Goal: Task Accomplishment & Management: Manage account settings

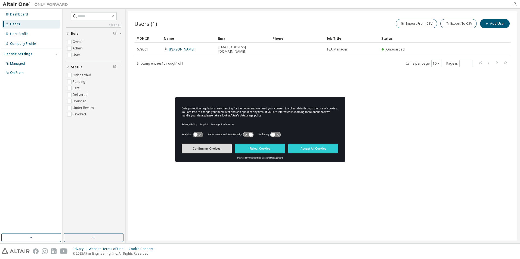
click at [225, 151] on button "Confirm my Choices" at bounding box center [207, 149] width 50 height 10
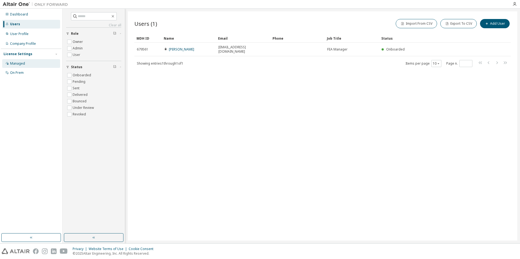
click at [24, 61] on div "Managed" at bounding box center [17, 63] width 15 height 4
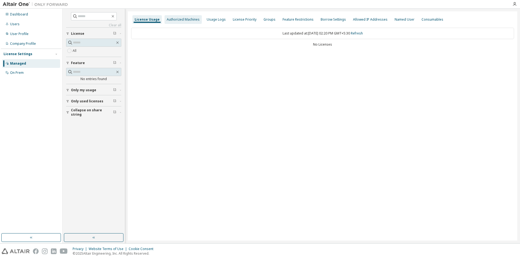
click at [186, 16] on div "Authorized Machines" at bounding box center [182, 19] width 37 height 9
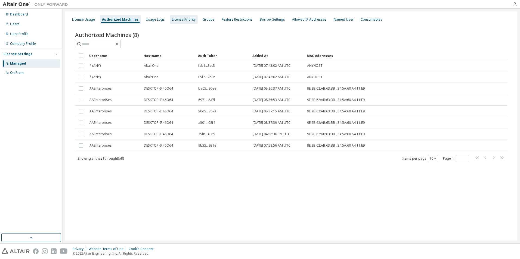
click at [174, 22] on div "License Priority" at bounding box center [184, 19] width 28 height 9
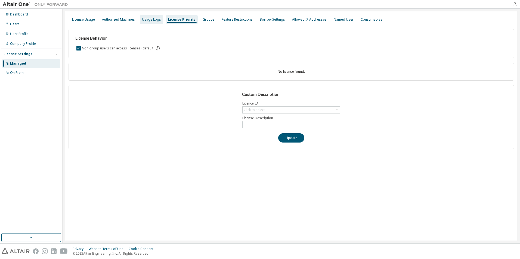
click at [148, 20] on div "Usage Logs" at bounding box center [151, 19] width 19 height 4
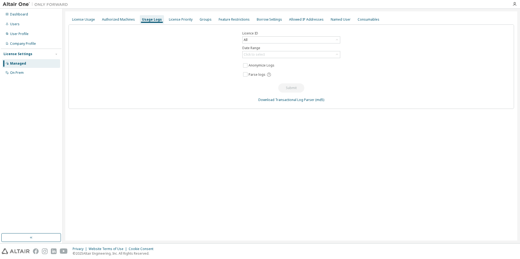
click at [255, 44] on div "Licence ID All Date Range Click to select Anonymize Logs Parse logs Submit Down…" at bounding box center [291, 66] width 445 height 85
click at [256, 40] on div "All" at bounding box center [291, 40] width 97 height 7
click at [259, 57] on li "All" at bounding box center [291, 55] width 96 height 7
click at [122, 20] on div "Authorized Machines" at bounding box center [118, 19] width 33 height 4
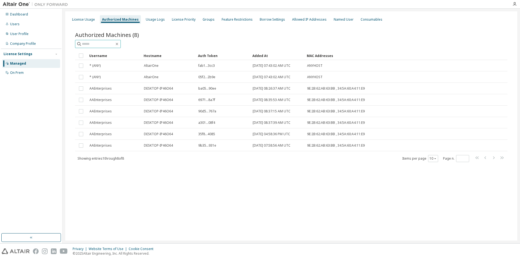
click at [114, 44] on input "text" at bounding box center [98, 43] width 33 height 5
click at [331, 22] on div "Named User" at bounding box center [343, 19] width 24 height 9
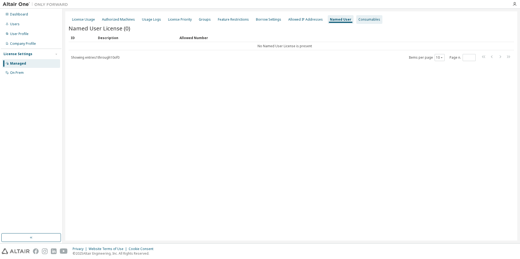
click at [358, 21] on div "Consumables" at bounding box center [369, 19] width 22 height 4
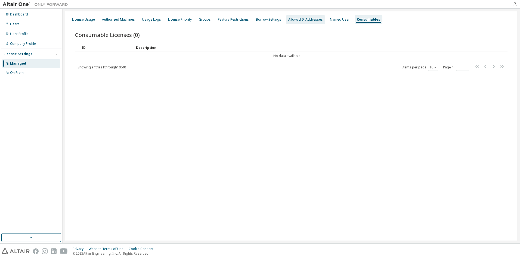
click at [307, 20] on div "Allowed IP Addresses" at bounding box center [305, 19] width 35 height 4
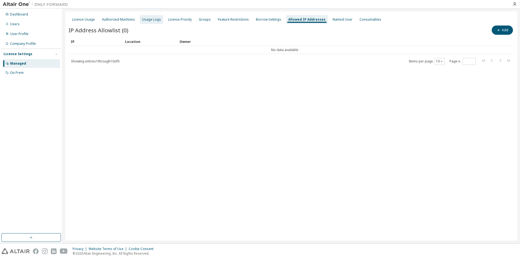
click at [144, 21] on div "Usage Logs" at bounding box center [151, 19] width 19 height 4
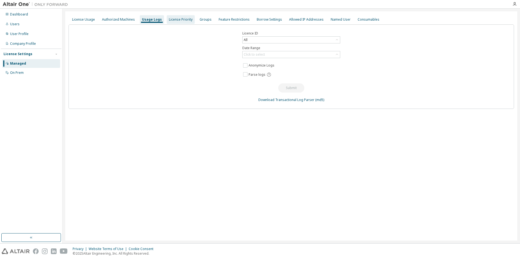
click at [181, 18] on div "License Priority" at bounding box center [181, 19] width 24 height 4
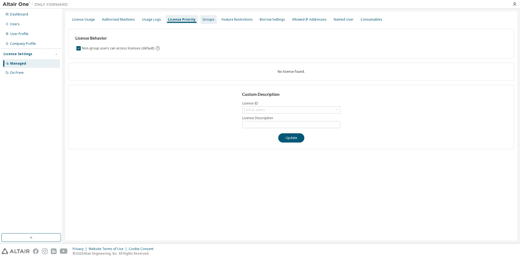
click at [200, 16] on div "Groups" at bounding box center [208, 19] width 16 height 9
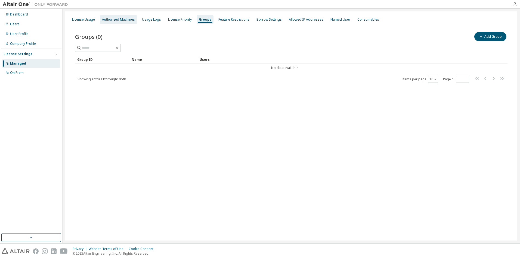
click at [117, 20] on div "Authorized Machines" at bounding box center [118, 19] width 33 height 4
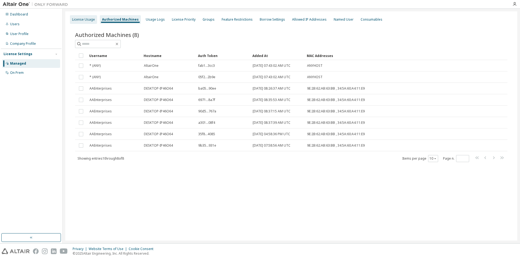
click at [82, 20] on div "License Usage" at bounding box center [83, 19] width 23 height 4
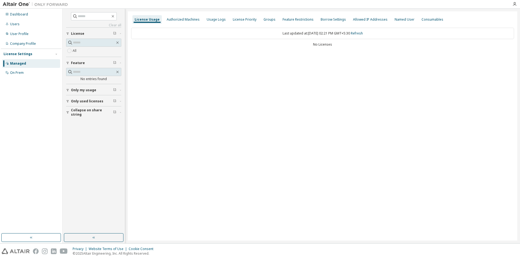
click at [101, 105] on button "Only used licenses" at bounding box center [93, 101] width 55 height 12
click at [77, 113] on span "Collapse on share string" at bounding box center [92, 112] width 42 height 9
click at [17, 74] on div "On Prem" at bounding box center [17, 73] width 14 height 4
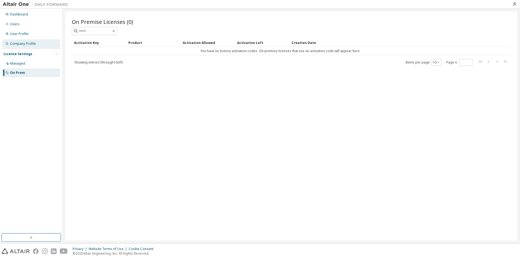
click at [22, 43] on div "Company Profile" at bounding box center [23, 44] width 26 height 4
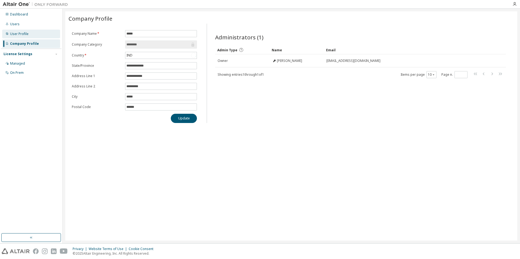
click at [21, 33] on div "User Profile" at bounding box center [19, 34] width 18 height 4
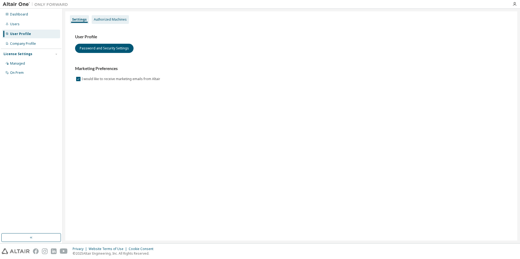
click at [107, 20] on div "Authorized Machines" at bounding box center [110, 19] width 33 height 4
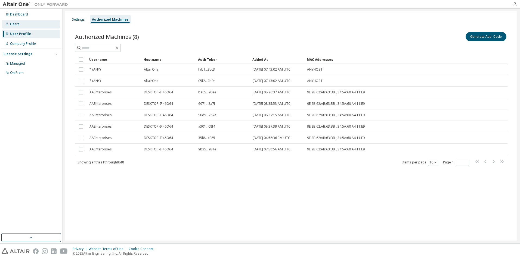
click at [11, 21] on div "Users" at bounding box center [31, 24] width 58 height 9
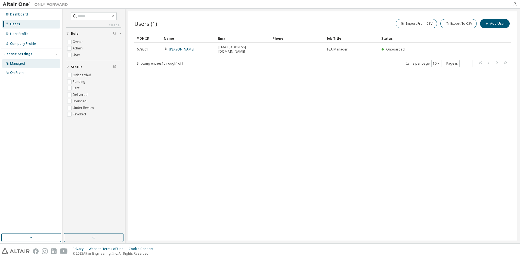
click at [29, 63] on div "Managed" at bounding box center [31, 63] width 58 height 9
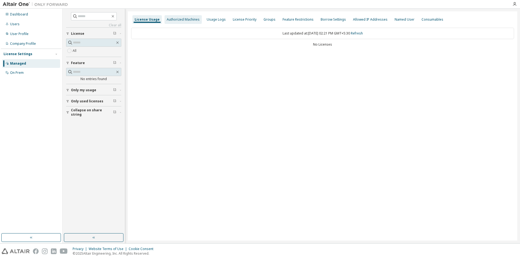
click at [187, 17] on div "Authorized Machines" at bounding box center [183, 19] width 33 height 4
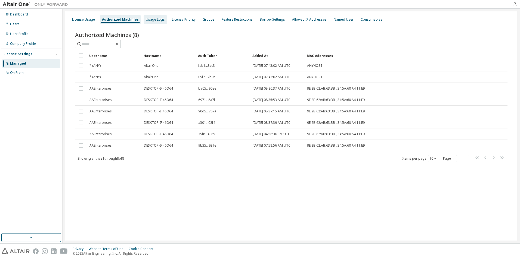
click at [152, 20] on div "Usage Logs" at bounding box center [155, 19] width 19 height 4
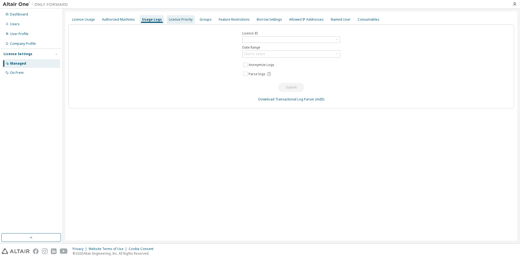
drag, startPoint x: 165, startPoint y: 19, endPoint x: 168, endPoint y: 19, distance: 3.0
click at [168, 19] on div "License Priority" at bounding box center [181, 19] width 28 height 9
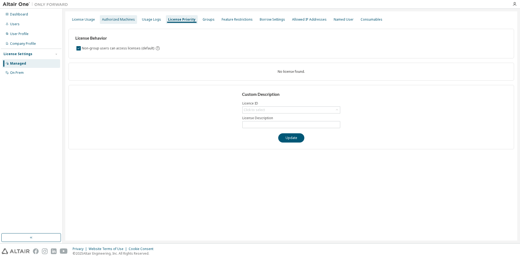
drag, startPoint x: 168, startPoint y: 19, endPoint x: 117, endPoint y: 20, distance: 50.6
click at [117, 20] on div "Authorized Machines" at bounding box center [118, 19] width 33 height 4
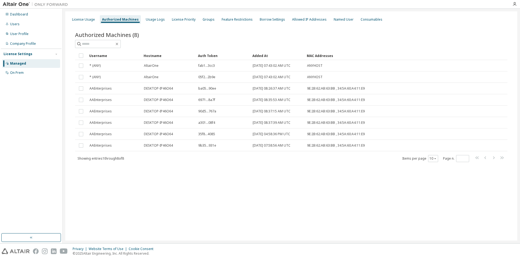
click at [486, 32] on div "Authorized Machines (8)" at bounding box center [291, 35] width 432 height 8
click at [466, 39] on div "Authorized Machines (8)" at bounding box center [291, 39] width 432 height 17
click at [183, 18] on div "License Priority" at bounding box center [184, 19] width 24 height 4
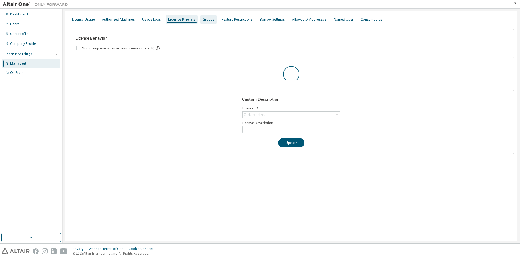
click at [205, 19] on div "Groups" at bounding box center [209, 19] width 12 height 4
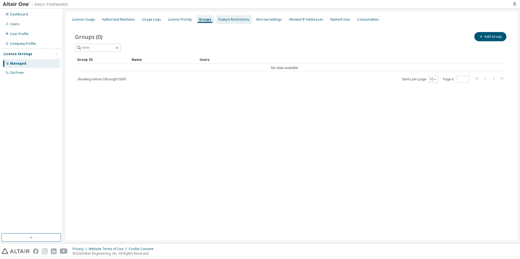
click at [230, 19] on div "Feature Restrictions" at bounding box center [233, 19] width 31 height 4
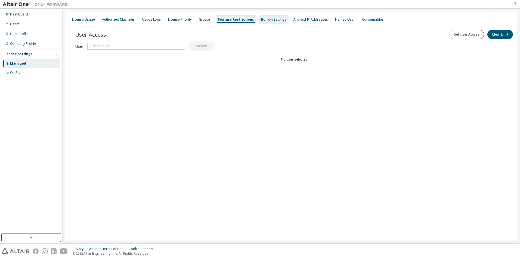
click at [263, 20] on div "Borrow Settings" at bounding box center [273, 19] width 25 height 4
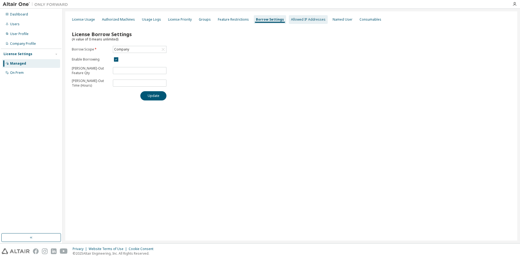
click at [293, 21] on div "Allowed IP Addresses" at bounding box center [308, 19] width 35 height 4
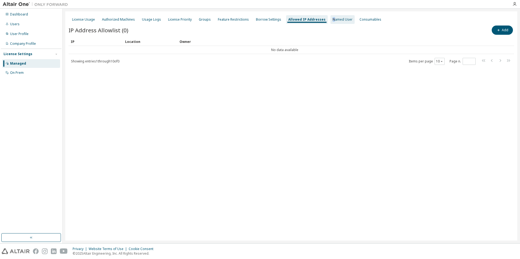
click at [333, 21] on div "Named User" at bounding box center [343, 19] width 20 height 4
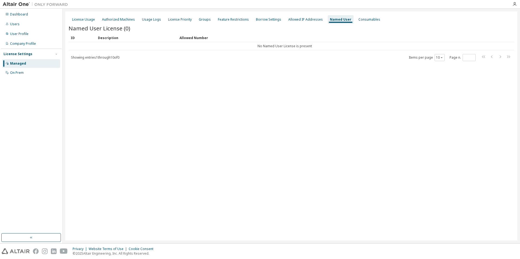
drag, startPoint x: 326, startPoint y: 21, endPoint x: 337, endPoint y: 92, distance: 72.1
click at [337, 92] on div "License Usage Authorized Machines Usage Logs License Priority Groups Feature Re…" at bounding box center [291, 125] width 452 height 229
click at [362, 18] on div "Consumables" at bounding box center [369, 19] width 22 height 4
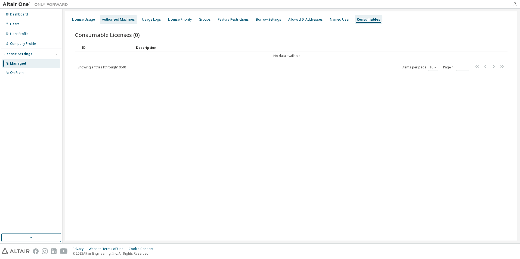
click at [125, 18] on div "Authorized Machines" at bounding box center [118, 19] width 33 height 4
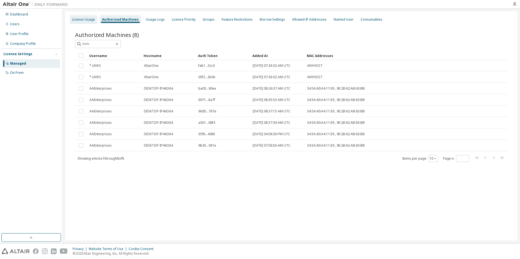
click at [75, 20] on div "License Usage" at bounding box center [83, 19] width 23 height 4
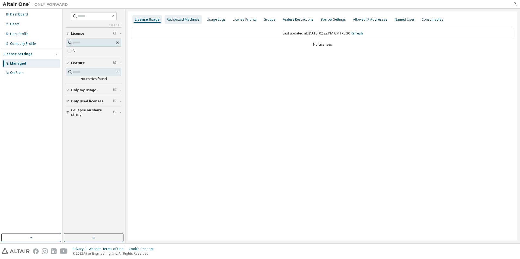
click at [192, 20] on div "Authorized Machines" at bounding box center [183, 19] width 33 height 4
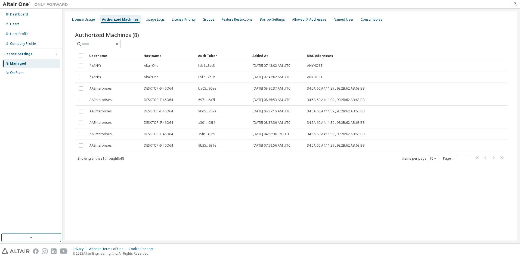
click at [483, 38] on div "Authorized Machines (8)" at bounding box center [291, 35] width 432 height 8
click at [146, 18] on div "Usage Logs" at bounding box center [155, 19] width 19 height 4
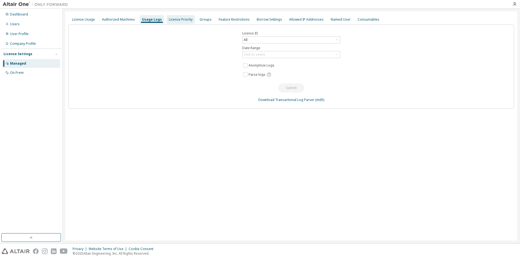
click at [170, 22] on div "License Priority" at bounding box center [181, 19] width 28 height 9
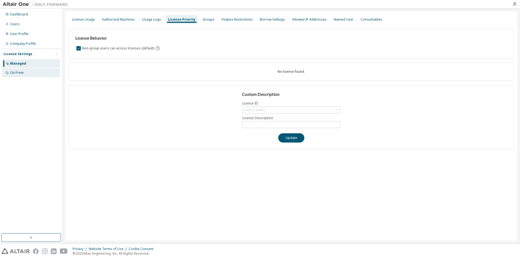
click at [32, 74] on div "On Prem" at bounding box center [31, 73] width 58 height 9
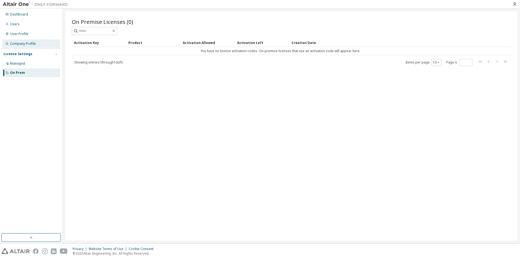
click at [17, 46] on div "Company Profile" at bounding box center [31, 43] width 58 height 9
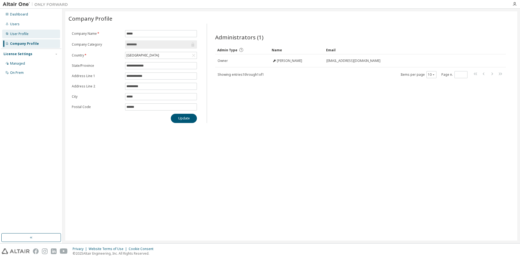
click at [18, 34] on div "User Profile" at bounding box center [19, 34] width 18 height 4
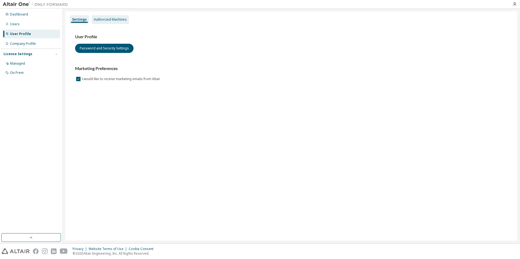
click at [116, 20] on div "Authorized Machines" at bounding box center [110, 19] width 33 height 4
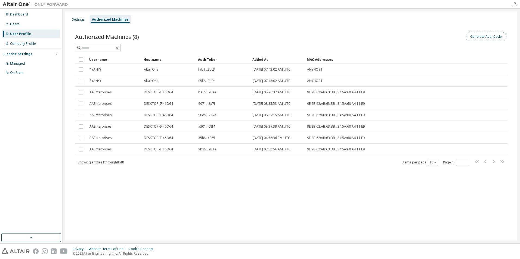
click at [496, 36] on button "Generate Auth Code" at bounding box center [485, 36] width 41 height 9
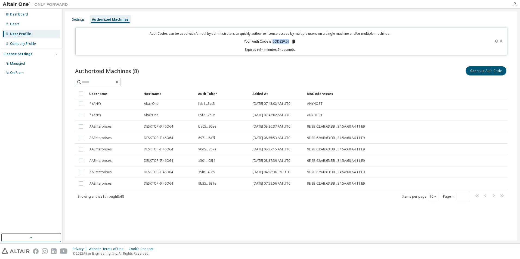
drag, startPoint x: 272, startPoint y: 41, endPoint x: 290, endPoint y: 42, distance: 17.7
click at [290, 42] on p "Your Auth Code is: 6QDZ9R67" at bounding box center [270, 41] width 52 height 5
click at [292, 42] on icon at bounding box center [293, 41] width 5 height 5
drag, startPoint x: 294, startPoint y: 33, endPoint x: 385, endPoint y: 33, distance: 91.1
click at [385, 33] on p "Auth Codes can be used with Almutil by administrators to quickly authorize lice…" at bounding box center [270, 33] width 383 height 5
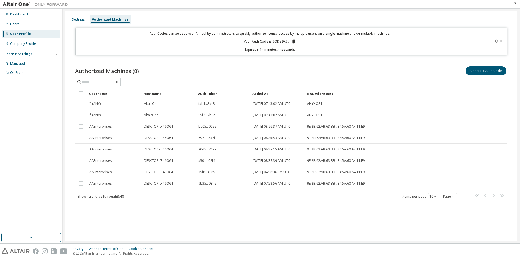
click at [293, 41] on icon at bounding box center [293, 42] width 3 height 4
click at [24, 70] on div "On Prem" at bounding box center [31, 73] width 58 height 9
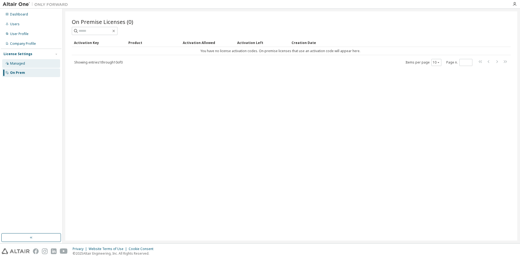
click at [26, 63] on div "Managed" at bounding box center [31, 63] width 58 height 9
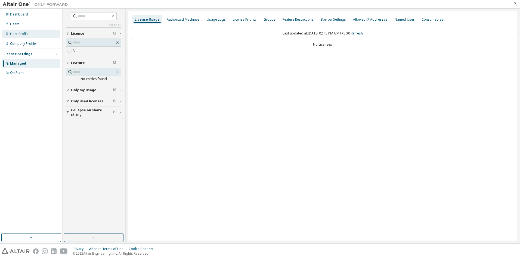
click at [27, 35] on div "User Profile" at bounding box center [19, 34] width 18 height 4
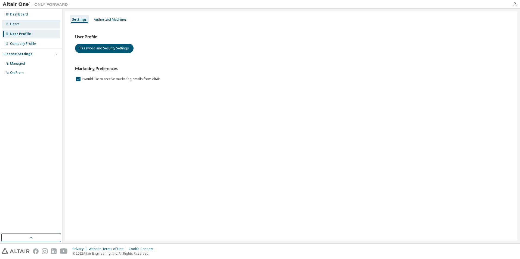
click at [26, 27] on div "Users" at bounding box center [31, 24] width 58 height 9
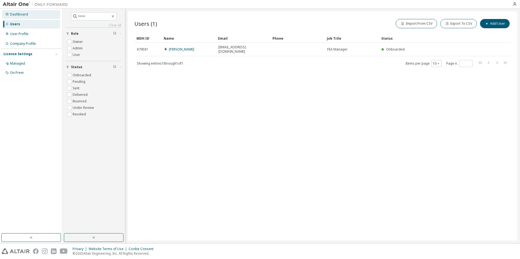
click at [22, 15] on div "Dashboard" at bounding box center [19, 14] width 18 height 4
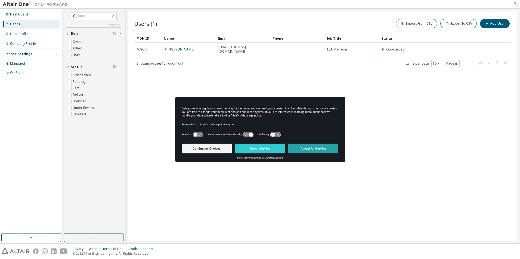
click at [306, 151] on button "Accept All Cookies" at bounding box center [313, 149] width 50 height 10
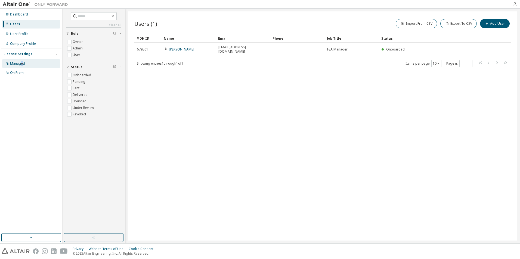
click at [22, 65] on div "Managed" at bounding box center [17, 63] width 15 height 4
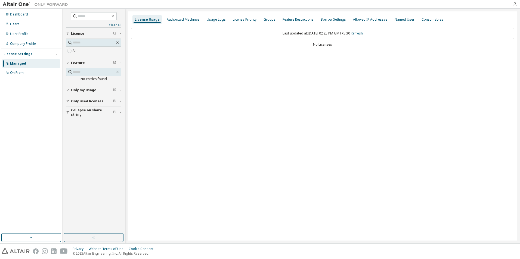
click at [363, 34] on link "Refresh" at bounding box center [357, 33] width 12 height 5
click at [243, 20] on div "License Priority" at bounding box center [245, 19] width 24 height 4
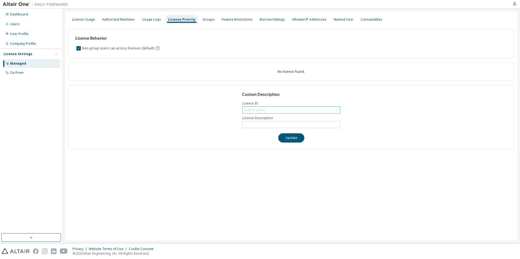
click at [302, 109] on div "Click to select" at bounding box center [291, 110] width 97 height 7
click at [302, 110] on div "Click to select" at bounding box center [291, 110] width 97 height 7
click at [290, 109] on div "Click to select" at bounding box center [291, 110] width 97 height 7
click at [146, 24] on div "Usage Logs" at bounding box center [151, 19] width 23 height 9
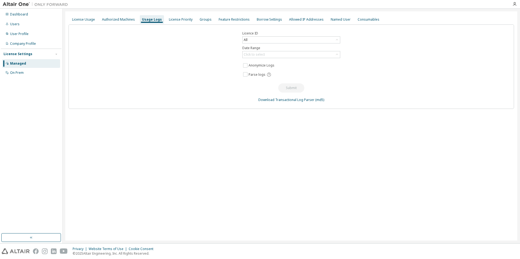
click at [129, 24] on div "Licence ID All Date Range Click to select Anonymize Logs Parse logs Submit Down…" at bounding box center [291, 66] width 445 height 85
click at [125, 21] on div "Authorized Machines" at bounding box center [118, 19] width 37 height 9
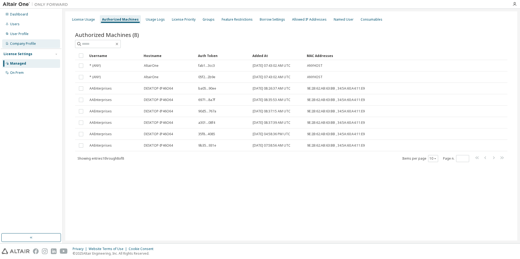
click at [24, 43] on div "Company Profile" at bounding box center [23, 44] width 26 height 4
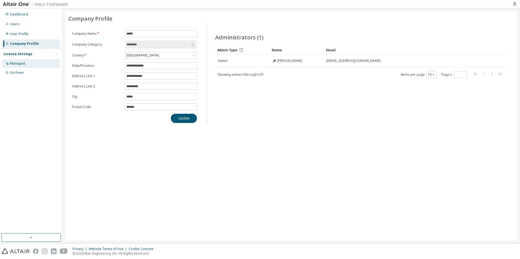
click at [34, 64] on div "Managed" at bounding box center [31, 63] width 58 height 9
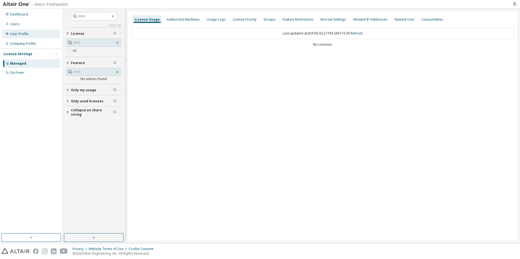
click at [35, 38] on div "User Profile" at bounding box center [31, 34] width 58 height 9
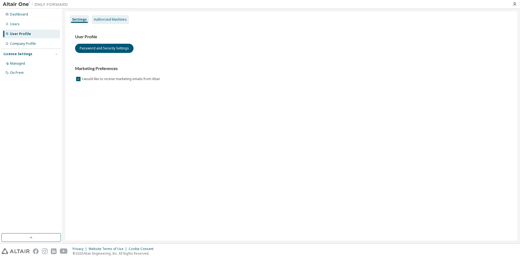
click at [109, 22] on div "Authorized Machines" at bounding box center [110, 19] width 37 height 9
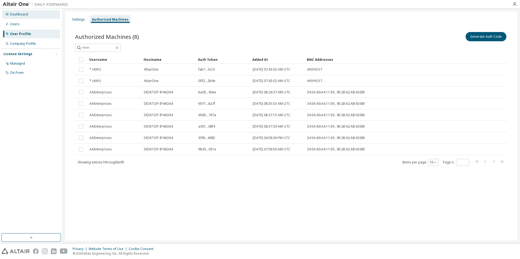
click at [24, 15] on div "Dashboard" at bounding box center [19, 14] width 18 height 4
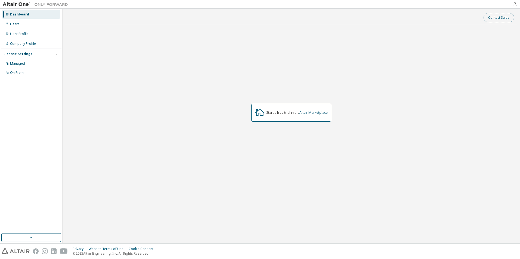
click at [494, 17] on button "Contact Sales" at bounding box center [498, 17] width 30 height 9
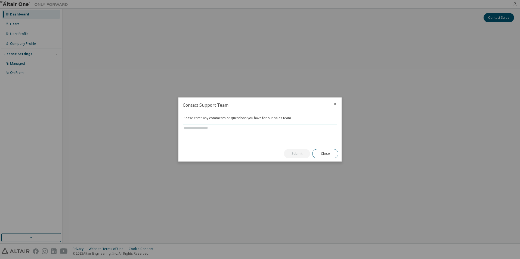
click at [278, 128] on textarea at bounding box center [260, 132] width 154 height 14
click at [319, 154] on button "Close" at bounding box center [325, 153] width 26 height 9
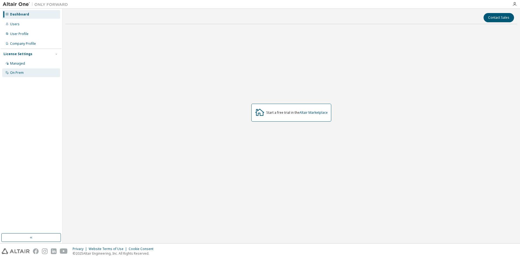
click at [32, 75] on div "On Prem" at bounding box center [31, 73] width 58 height 9
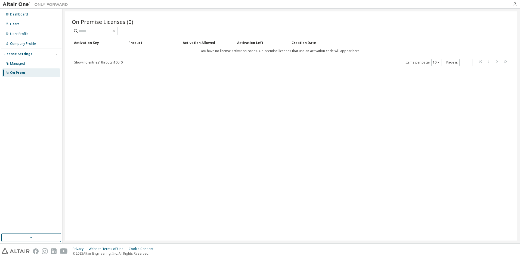
drag, startPoint x: 335, startPoint y: 130, endPoint x: 330, endPoint y: 129, distance: 5.2
click at [335, 130] on div "On Premise Licenses (0) Clear Load Save Save As Field Operator Value Select fil…" at bounding box center [291, 125] width 452 height 229
drag, startPoint x: 190, startPoint y: 53, endPoint x: 363, endPoint y: 55, distance: 173.2
click at [363, 55] on td "You have no license activation codes. On-premise licenses that use an activatio…" at bounding box center [280, 51] width 417 height 8
drag, startPoint x: 305, startPoint y: 65, endPoint x: 265, endPoint y: 69, distance: 39.8
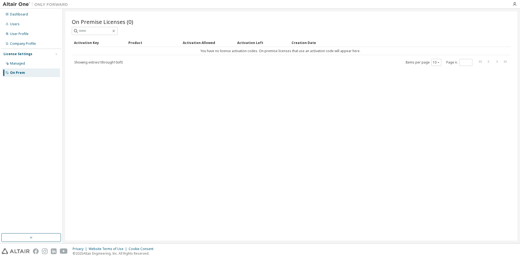
click at [304, 66] on div "Showing entries 1 through 10 of 0 Items per page 10 Page n. *" at bounding box center [291, 62] width 439 height 8
click at [21, 64] on div "Managed" at bounding box center [17, 63] width 15 height 4
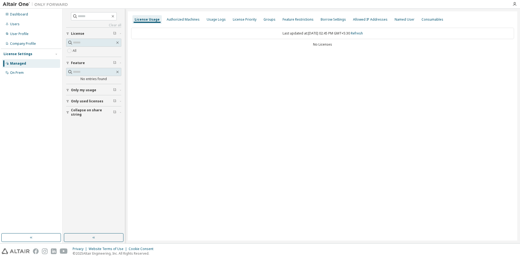
click at [94, 91] on span "Only my usage" at bounding box center [83, 90] width 25 height 4
click at [95, 90] on div "Only my usage" at bounding box center [95, 90] width 49 height 4
click at [28, 42] on div "Company Profile" at bounding box center [23, 44] width 26 height 4
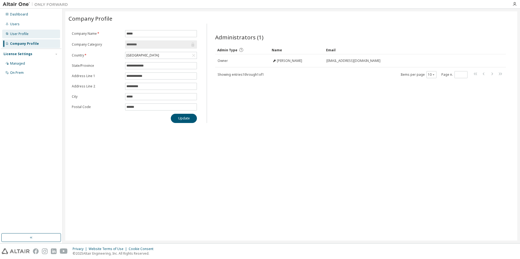
click at [25, 31] on div "User Profile" at bounding box center [31, 34] width 58 height 9
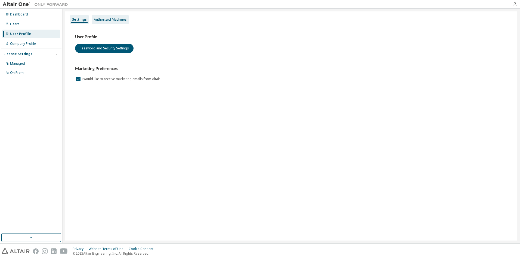
drag, startPoint x: 104, startPoint y: 18, endPoint x: 107, endPoint y: 21, distance: 3.9
click at [105, 18] on div "Authorized Machines" at bounding box center [110, 19] width 33 height 4
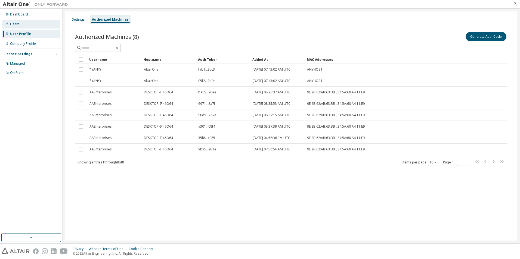
click at [23, 24] on div "Users" at bounding box center [31, 24] width 58 height 9
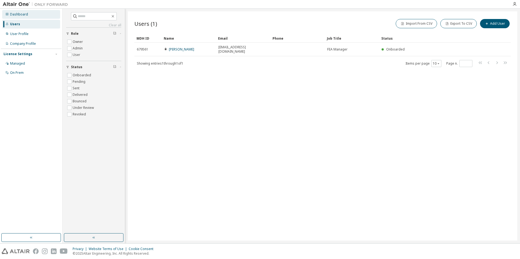
click at [32, 14] on div "Dashboard" at bounding box center [31, 14] width 58 height 9
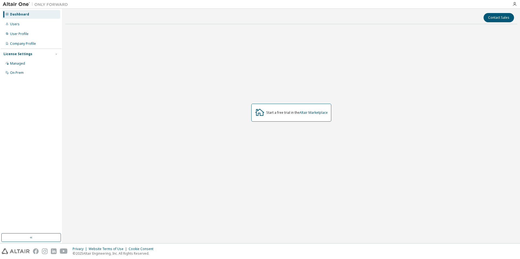
click at [43, 234] on button "button" at bounding box center [31, 238] width 60 height 9
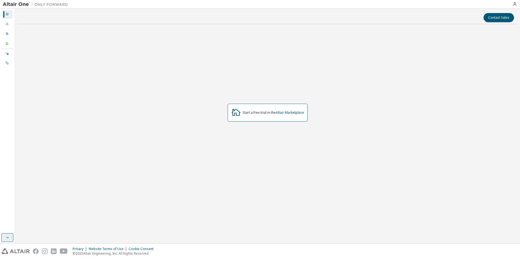
click at [9, 237] on icon "button" at bounding box center [7, 238] width 4 height 4
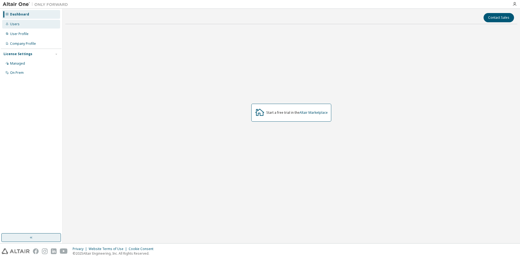
click at [29, 27] on div "Users" at bounding box center [31, 24] width 58 height 9
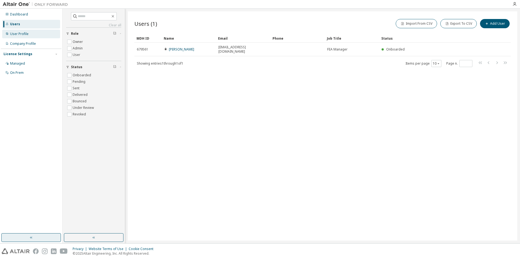
click at [33, 34] on div "User Profile" at bounding box center [31, 34] width 58 height 9
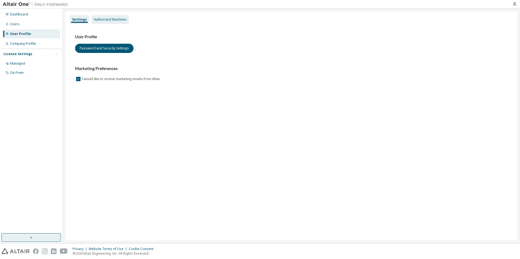
click at [105, 20] on div "Authorized Machines" at bounding box center [110, 19] width 33 height 4
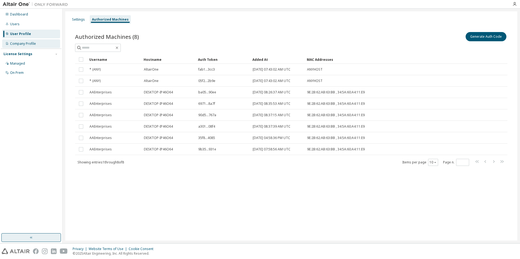
click at [31, 44] on div "Company Profile" at bounding box center [23, 44] width 26 height 4
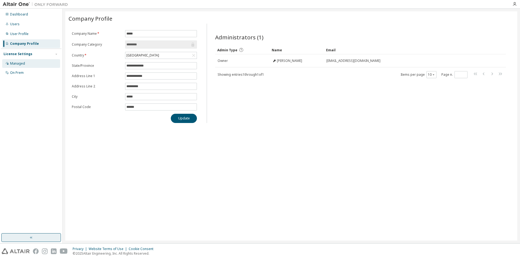
click at [30, 65] on div "Managed" at bounding box center [31, 63] width 58 height 9
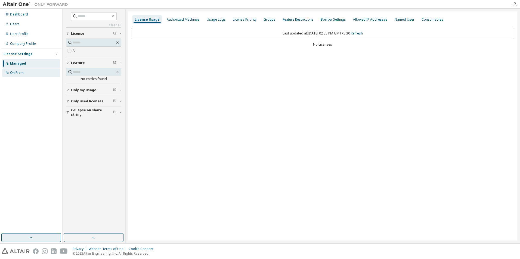
click at [35, 74] on div "On Prem" at bounding box center [31, 73] width 58 height 9
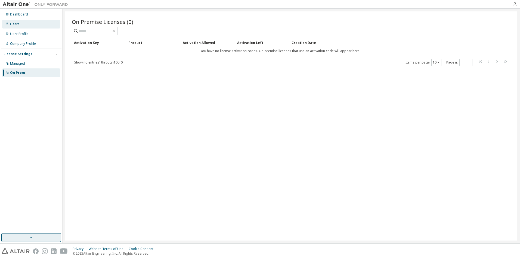
click at [30, 23] on div "Users" at bounding box center [31, 24] width 58 height 9
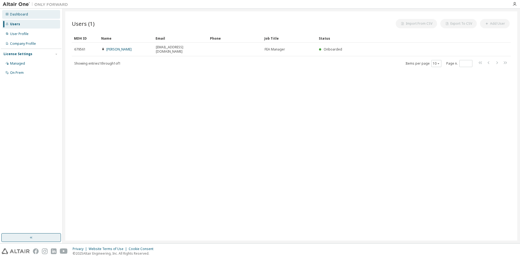
click at [32, 15] on div "Dashboard" at bounding box center [31, 14] width 58 height 9
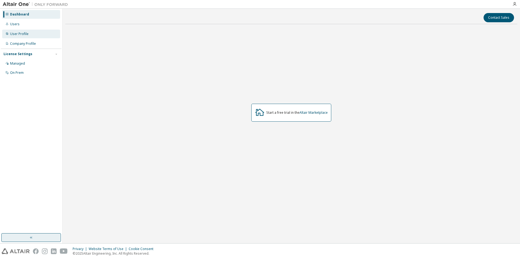
click at [30, 34] on div "User Profile" at bounding box center [31, 34] width 58 height 9
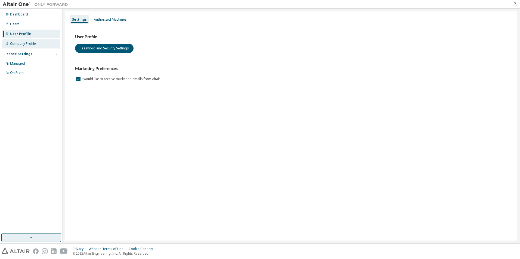
click at [36, 45] on div "Company Profile" at bounding box center [31, 43] width 58 height 9
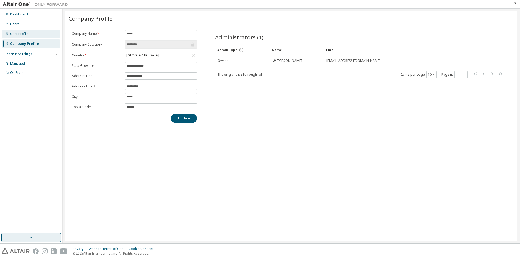
click at [33, 34] on div "User Profile" at bounding box center [31, 34] width 58 height 9
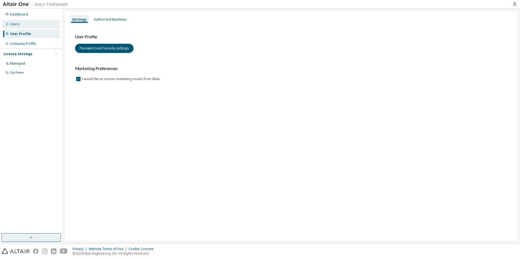
click at [30, 27] on div "Users" at bounding box center [31, 24] width 58 height 9
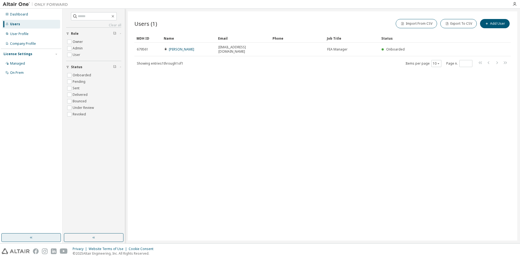
click at [33, 39] on div "Dashboard Users User Profile Company Profile License Settings Managed On Prem" at bounding box center [31, 44] width 61 height 68
click at [35, 41] on div "Company Profile" at bounding box center [31, 43] width 58 height 9
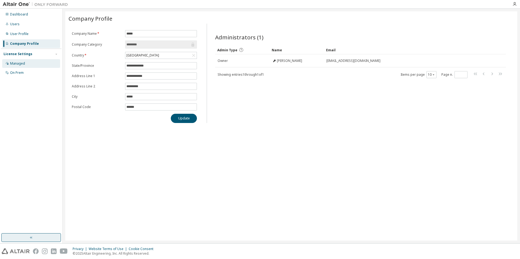
click at [36, 65] on div "Managed" at bounding box center [31, 63] width 58 height 9
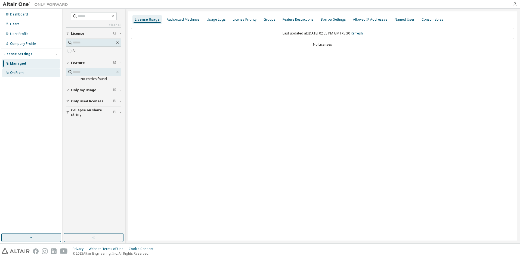
click at [38, 71] on div "On Prem" at bounding box center [31, 73] width 58 height 9
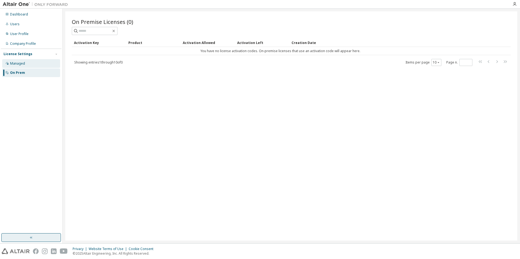
click at [36, 61] on div "Managed" at bounding box center [31, 63] width 58 height 9
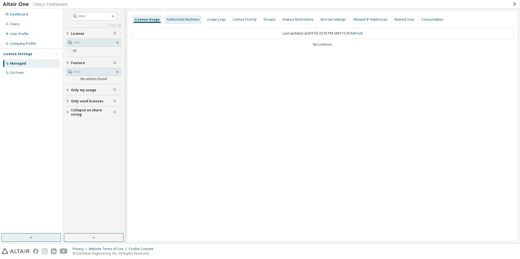
click at [193, 19] on div "Authorized Machines" at bounding box center [183, 19] width 33 height 4
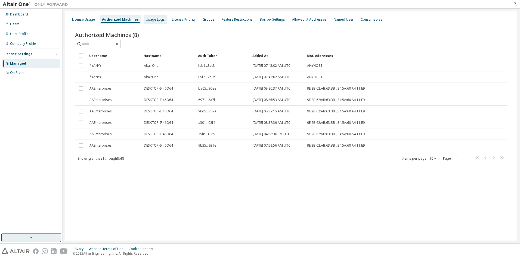
click at [154, 20] on div "Usage Logs" at bounding box center [155, 19] width 19 height 4
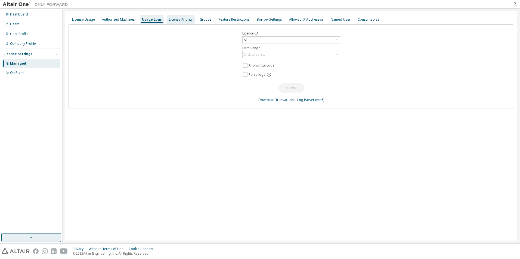
click at [174, 22] on div "License Priority" at bounding box center [181, 19] width 28 height 9
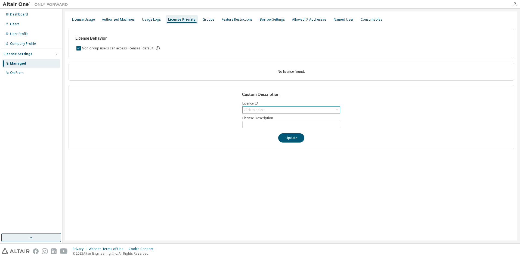
click at [271, 110] on div "Click to select" at bounding box center [291, 110] width 97 height 7
click at [151, 21] on div "Usage Logs" at bounding box center [151, 19] width 19 height 4
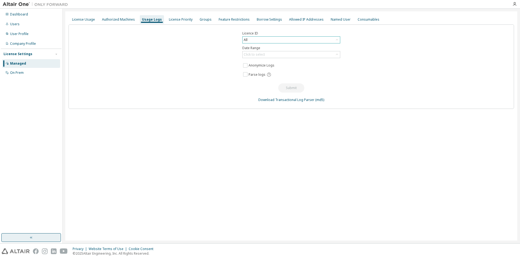
click at [274, 42] on div "All" at bounding box center [291, 40] width 97 height 7
click at [279, 63] on li "148741 - AU AEC Advanced Structural Engineer (Expired)" at bounding box center [291, 62] width 96 height 7
click at [267, 54] on div "Click to select" at bounding box center [291, 54] width 97 height 7
click at [274, 69] on li "Last 30 days" at bounding box center [291, 69] width 96 height 7
click at [271, 57] on div "Last 30 days" at bounding box center [291, 54] width 97 height 7
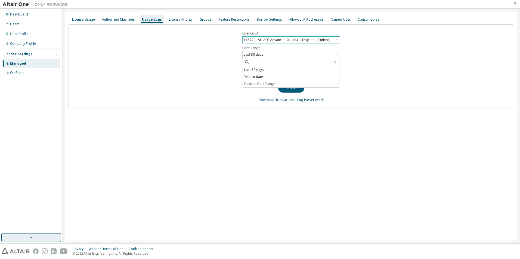
click at [204, 68] on div "Licence ID 148741 - AU AEC Advanced Structural Engineer (Expired) Date Range La…" at bounding box center [291, 66] width 445 height 85
click at [176, 17] on div "License Priority" at bounding box center [181, 19] width 28 height 9
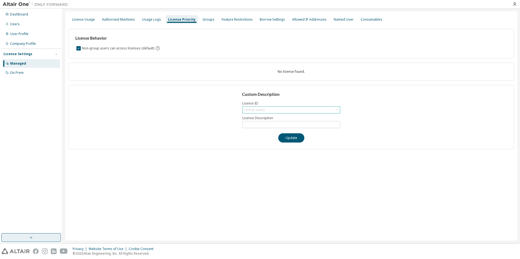
click at [268, 109] on div "Click to select" at bounding box center [291, 110] width 97 height 7
click at [203, 21] on div "Groups" at bounding box center [209, 19] width 12 height 4
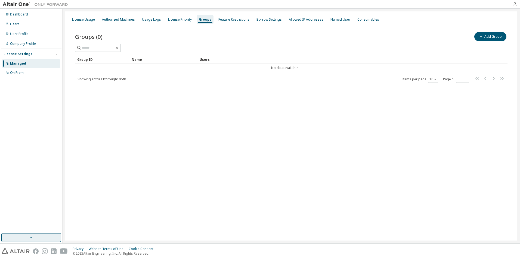
drag, startPoint x: 199, startPoint y: 21, endPoint x: 182, endPoint y: 49, distance: 32.2
click at [182, 49] on div at bounding box center [291, 48] width 432 height 8
click at [229, 23] on div "Feature Restrictions" at bounding box center [233, 19] width 35 height 9
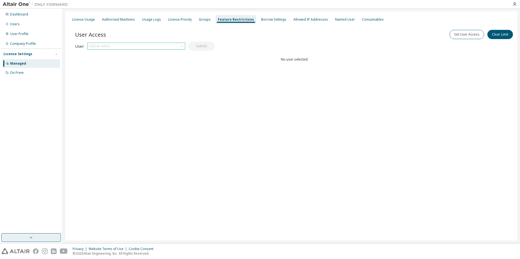
click at [150, 46] on div "Click to select" at bounding box center [136, 46] width 97 height 7
click at [150, 60] on li "[EMAIL_ADDRESS][DOMAIN_NAME]" at bounding box center [136, 61] width 96 height 7
click at [259, 22] on div "Borrow Settings" at bounding box center [274, 19] width 30 height 9
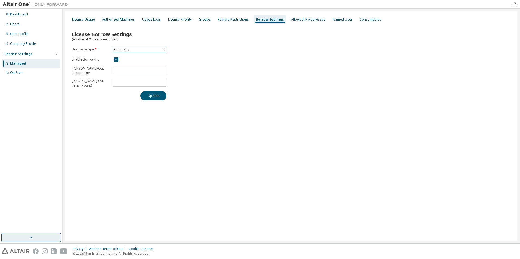
click at [152, 49] on div "Company" at bounding box center [139, 49] width 53 height 7
click at [161, 50] on icon at bounding box center [162, 49] width 5 height 5
click at [292, 22] on div "Allowed IP Addresses" at bounding box center [308, 19] width 39 height 9
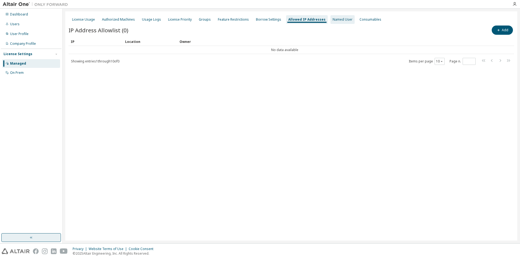
click at [333, 21] on div "Named User" at bounding box center [343, 19] width 20 height 4
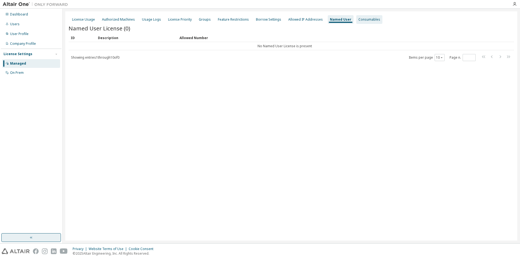
click at [356, 23] on div "Consumables" at bounding box center [369, 19] width 26 height 9
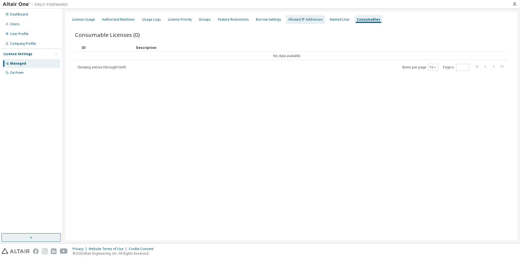
click at [302, 21] on div "Allowed IP Addresses" at bounding box center [305, 19] width 35 height 4
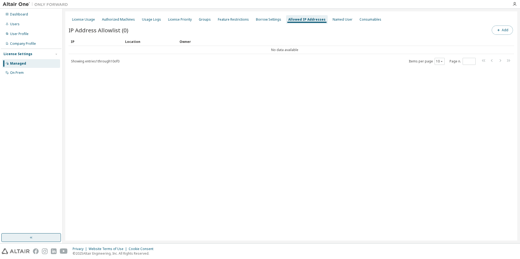
click at [495, 32] on button "Add" at bounding box center [502, 30] width 21 height 9
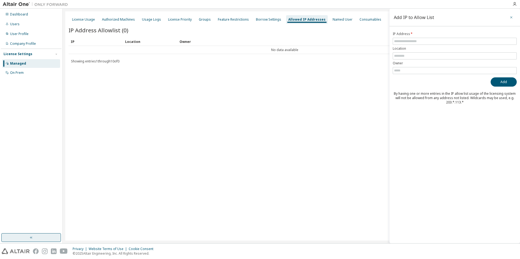
click at [511, 18] on icon "button" at bounding box center [511, 17] width 4 height 4
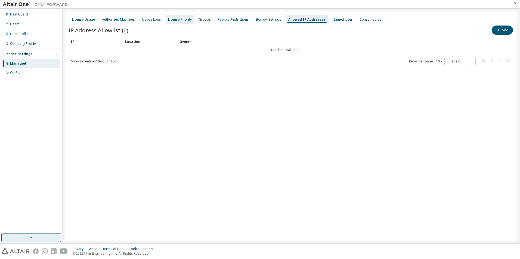
click at [180, 23] on div "License Priority" at bounding box center [180, 19] width 28 height 9
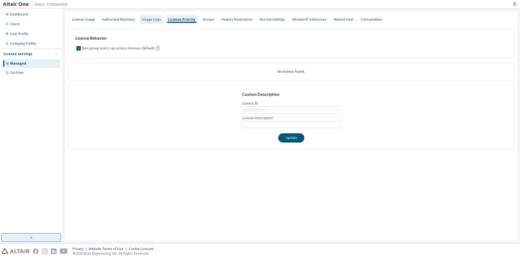
click at [150, 22] on div "Usage Logs" at bounding box center [151, 19] width 23 height 9
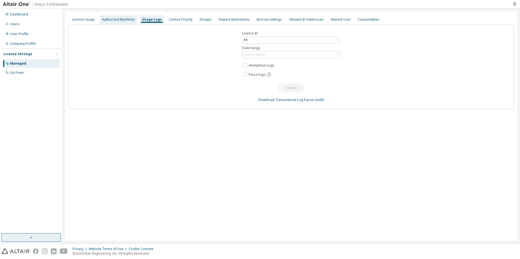
click at [104, 22] on div "Authorized Machines" at bounding box center [118, 19] width 37 height 9
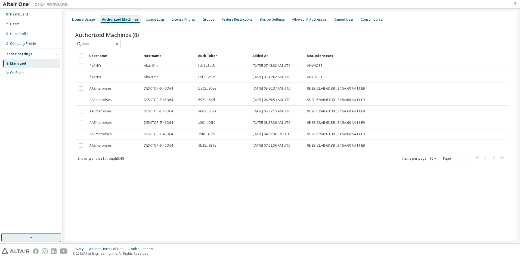
click at [85, 24] on div "License Usage Authorized Machines Usage Logs License Priority Groups Feature Re…" at bounding box center [291, 20] width 445 height 10
click at [84, 21] on div "License Usage" at bounding box center [83, 19] width 23 height 4
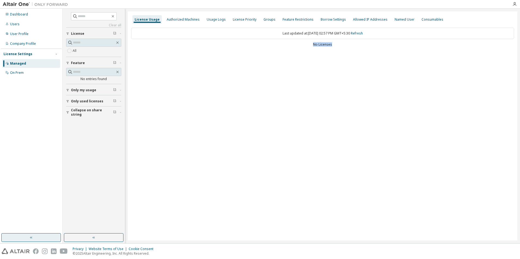
drag, startPoint x: 307, startPoint y: 44, endPoint x: 381, endPoint y: 44, distance: 73.7
click at [381, 44] on div "No Licenses" at bounding box center [322, 44] width 383 height 4
drag, startPoint x: 381, startPoint y: 44, endPoint x: 372, endPoint y: 68, distance: 26.0
click at [371, 68] on div "License Usage Authorized Machines Usage Logs License Priority Groups Feature Re…" at bounding box center [322, 125] width 389 height 229
click at [335, 97] on div "License Usage Authorized Machines Usage Logs License Priority Groups Feature Re…" at bounding box center [322, 125] width 389 height 229
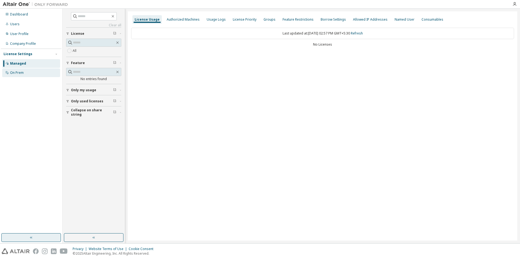
click at [35, 75] on div "On Prem" at bounding box center [31, 73] width 58 height 9
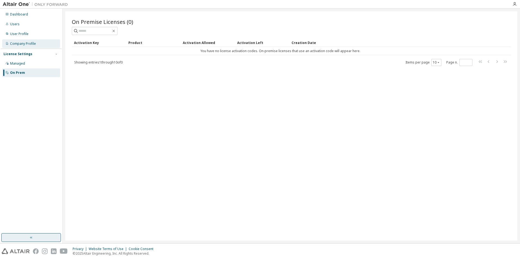
click at [22, 41] on div "Company Profile" at bounding box center [31, 43] width 58 height 9
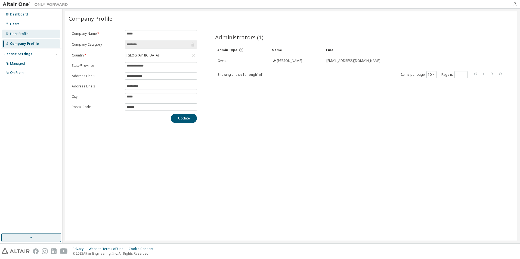
click at [22, 32] on div "User Profile" at bounding box center [19, 34] width 18 height 4
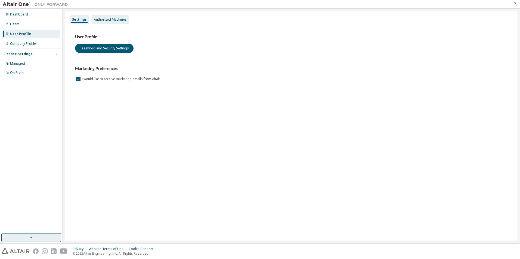
click at [110, 16] on div "Authorized Machines" at bounding box center [110, 19] width 37 height 9
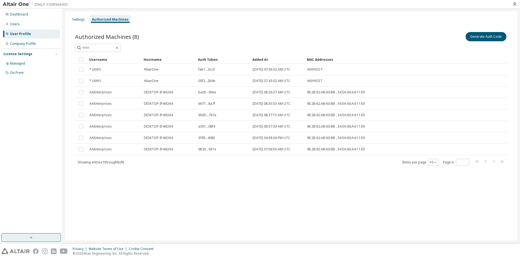
click at [210, 57] on div "Auth Token" at bounding box center [223, 59] width 50 height 9
click at [205, 61] on div "Auth Token" at bounding box center [223, 59] width 50 height 9
drag, startPoint x: 218, startPoint y: 60, endPoint x: 209, endPoint y: 61, distance: 8.7
click at [209, 61] on div "Auth Token" at bounding box center [223, 59] width 50 height 9
click at [266, 59] on div "Added At" at bounding box center [277, 59] width 50 height 9
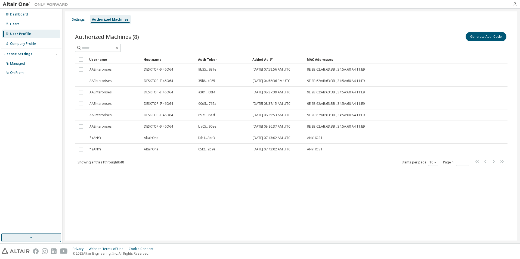
click at [265, 60] on div "Added At" at bounding box center [277, 59] width 50 height 9
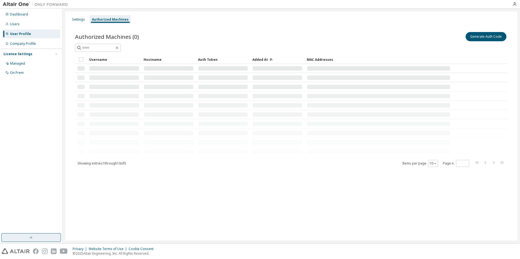
click at [269, 60] on icon at bounding box center [270, 59] width 3 height 3
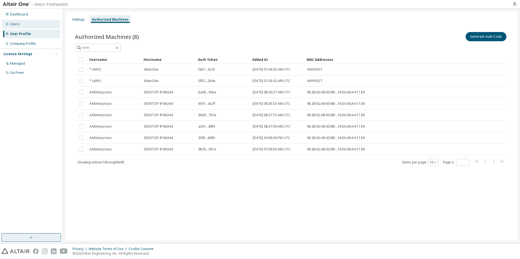
click at [27, 24] on div "Users" at bounding box center [31, 24] width 58 height 9
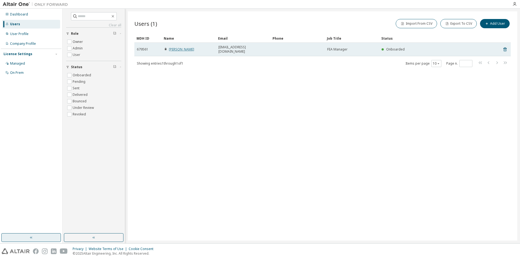
click at [181, 47] on link "[PERSON_NAME]" at bounding box center [181, 49] width 25 height 5
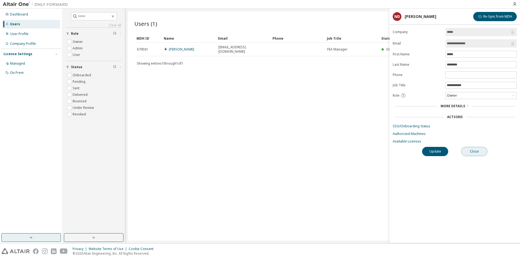
click at [467, 149] on button "Close" at bounding box center [474, 151] width 26 height 9
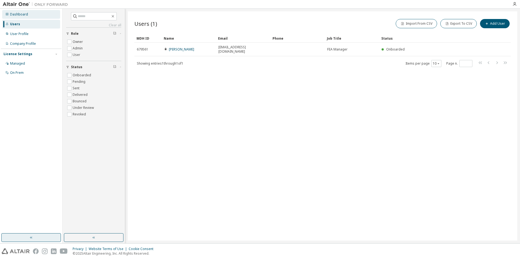
click at [13, 13] on div "Dashboard" at bounding box center [19, 14] width 18 height 4
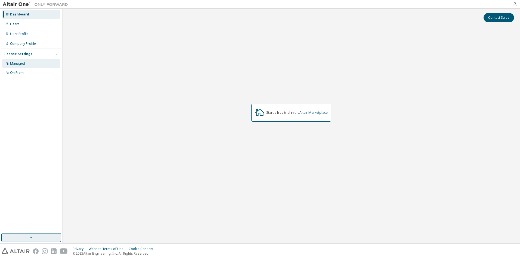
click at [41, 65] on div "Managed" at bounding box center [31, 63] width 58 height 9
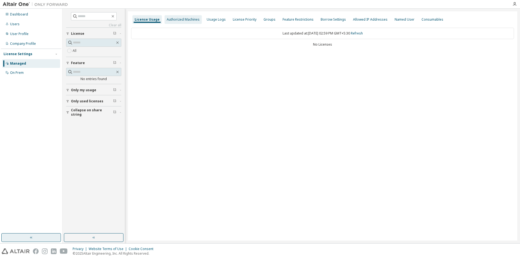
click at [175, 20] on div "Authorized Machines" at bounding box center [183, 19] width 33 height 4
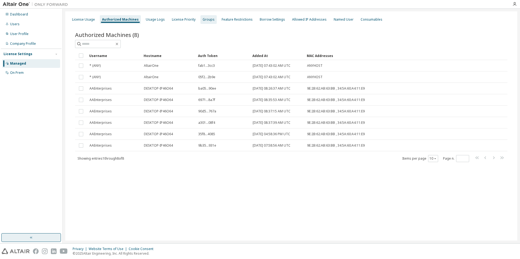
click at [206, 20] on div "Groups" at bounding box center [209, 19] width 12 height 4
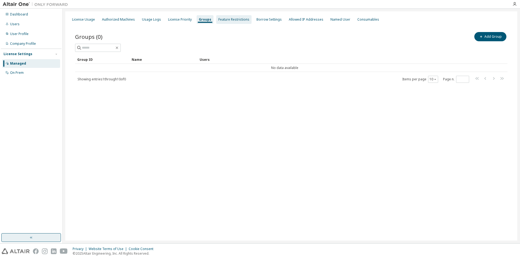
click at [220, 23] on div "Feature Restrictions" at bounding box center [233, 19] width 35 height 9
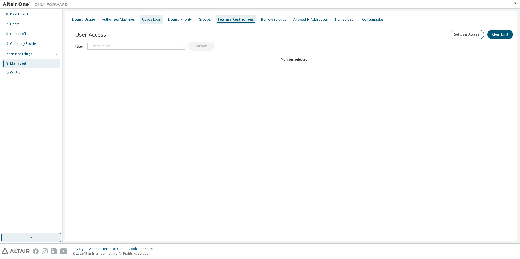
click at [151, 22] on div "Usage Logs" at bounding box center [151, 19] width 23 height 9
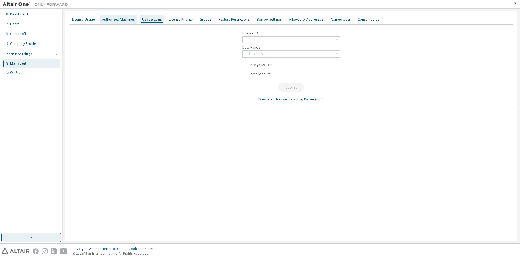
click at [128, 23] on div "Authorized Machines" at bounding box center [118, 19] width 37 height 9
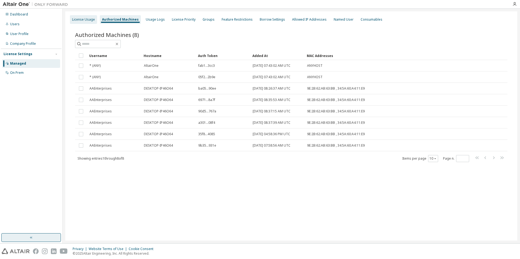
click at [82, 20] on div "License Usage" at bounding box center [83, 19] width 23 height 4
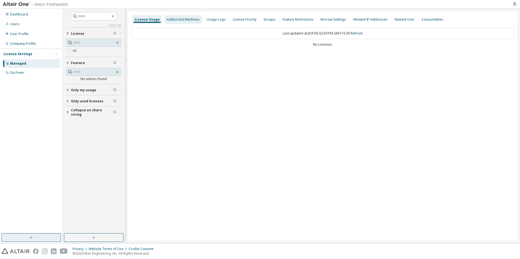
click at [170, 21] on div "Authorized Machines" at bounding box center [183, 19] width 33 height 4
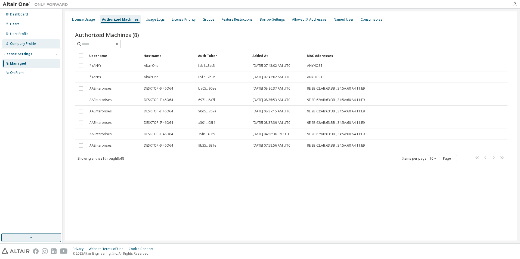
click at [37, 44] on div "Company Profile" at bounding box center [31, 43] width 58 height 9
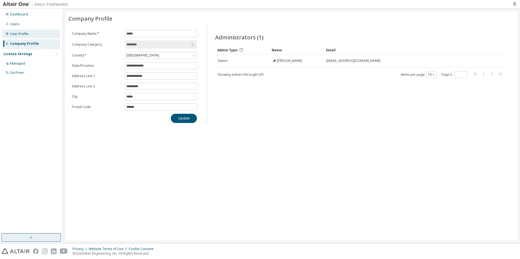
click at [37, 36] on div "User Profile" at bounding box center [31, 34] width 58 height 9
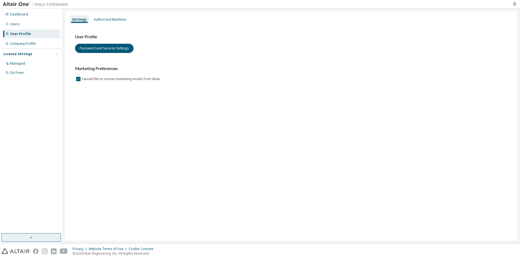
click at [113, 25] on div "User Profile Password and Security Settings Marketing Preferences I would like …" at bounding box center [291, 61] width 445 height 74
click at [112, 21] on div "Authorized Machines" at bounding box center [110, 19] width 33 height 4
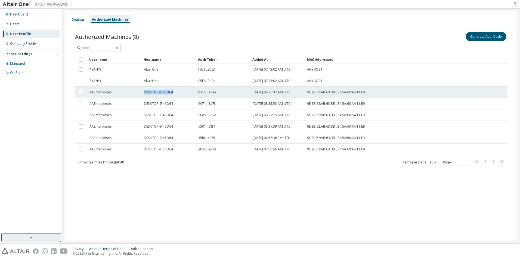
drag, startPoint x: 173, startPoint y: 92, endPoint x: 143, endPoint y: 91, distance: 29.7
click at [143, 91] on td "DESKTOP-IP46O64" at bounding box center [168, 92] width 54 height 11
drag, startPoint x: 144, startPoint y: 91, endPoint x: 174, endPoint y: 92, distance: 30.0
click at [174, 92] on div "DESKTOP-IP46O64" at bounding box center [168, 92] width 49 height 4
drag, startPoint x: 163, startPoint y: 92, endPoint x: 144, endPoint y: 92, distance: 19.6
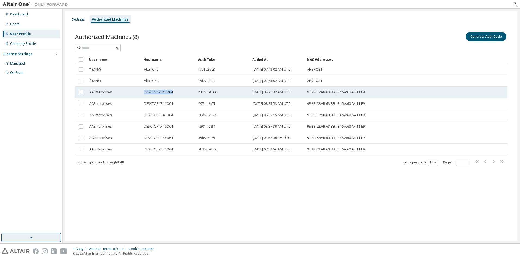
click at [144, 92] on span "DESKTOP-IP46O64" at bounding box center [158, 92] width 29 height 4
click at [25, 62] on div "Managed" at bounding box center [31, 63] width 58 height 9
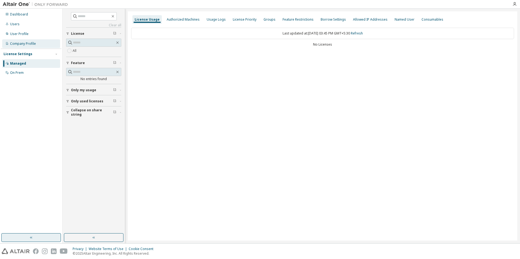
click at [32, 41] on div "Company Profile" at bounding box center [31, 43] width 58 height 9
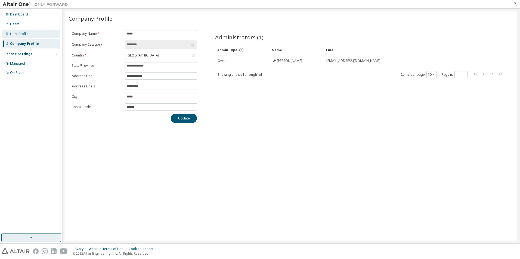
click at [19, 34] on div "User Profile" at bounding box center [19, 34] width 18 height 4
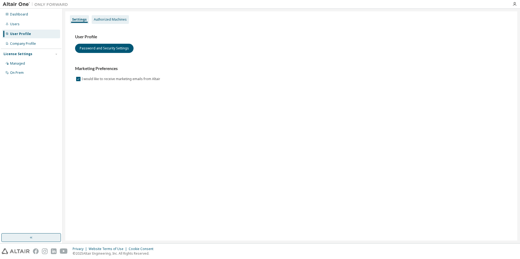
click at [105, 21] on div "Authorized Machines" at bounding box center [110, 19] width 33 height 4
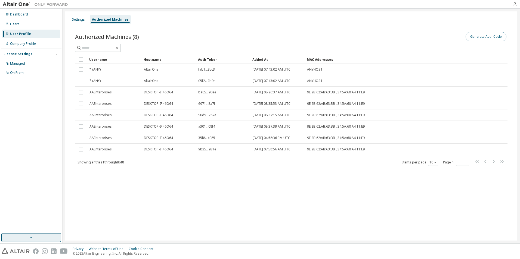
click at [480, 39] on button "Generate Auth Code" at bounding box center [485, 36] width 41 height 9
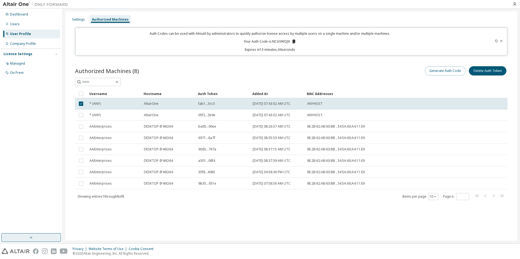
click at [453, 73] on button "Generate Auth Code" at bounding box center [445, 70] width 41 height 9
click at [432, 68] on button "Generate Auth Code" at bounding box center [445, 70] width 41 height 9
click at [79, 21] on div "Settings" at bounding box center [78, 19] width 13 height 4
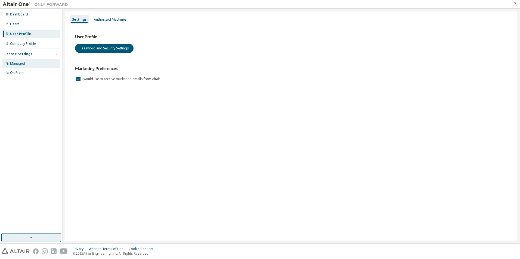
click at [32, 66] on div "Managed" at bounding box center [31, 63] width 58 height 9
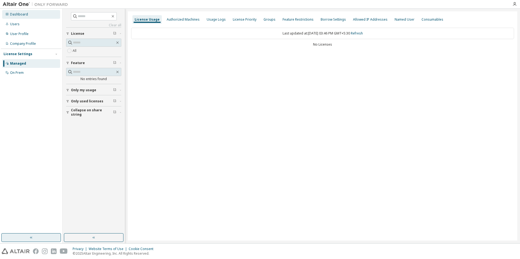
click at [33, 15] on div "Dashboard" at bounding box center [31, 14] width 58 height 9
